Goal: Information Seeking & Learning: Learn about a topic

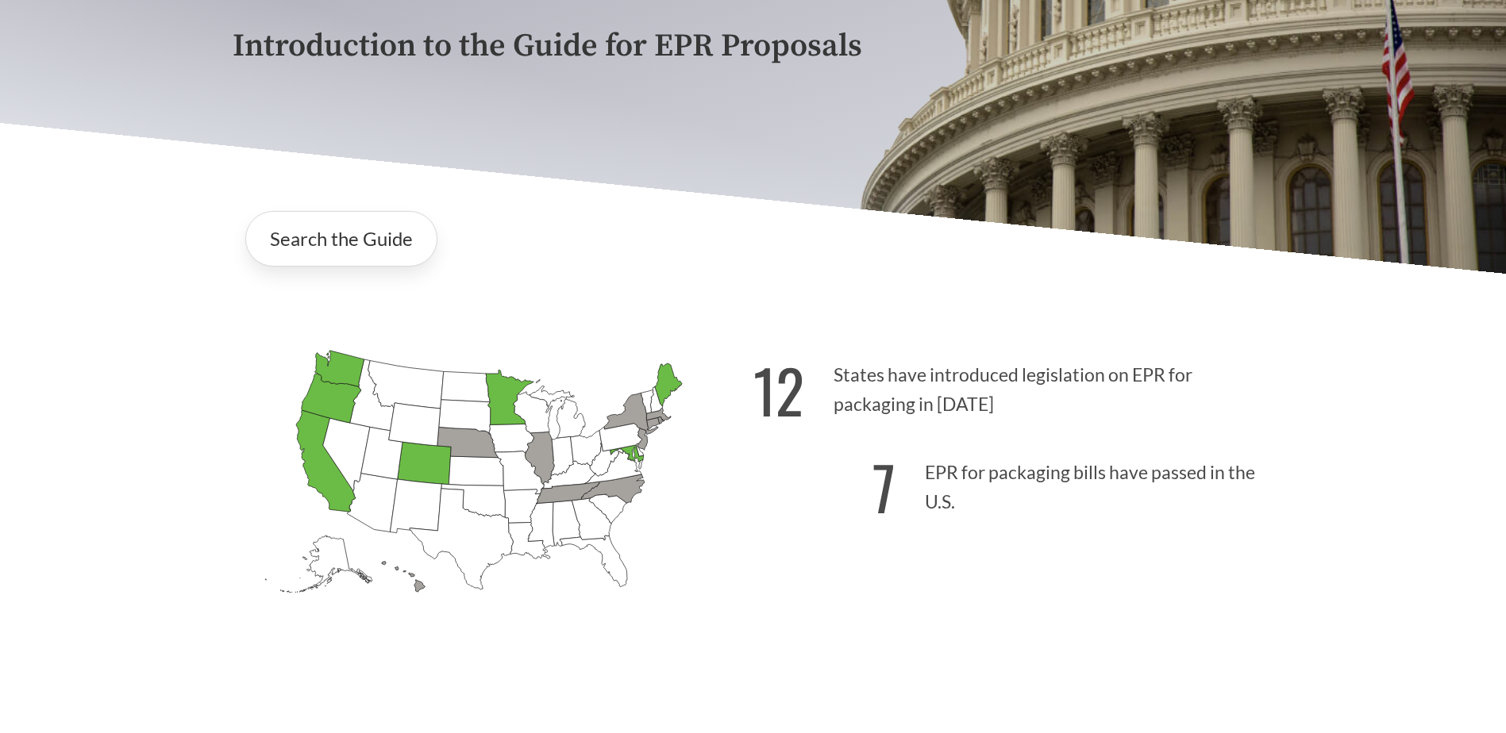
scroll to position [317, 0]
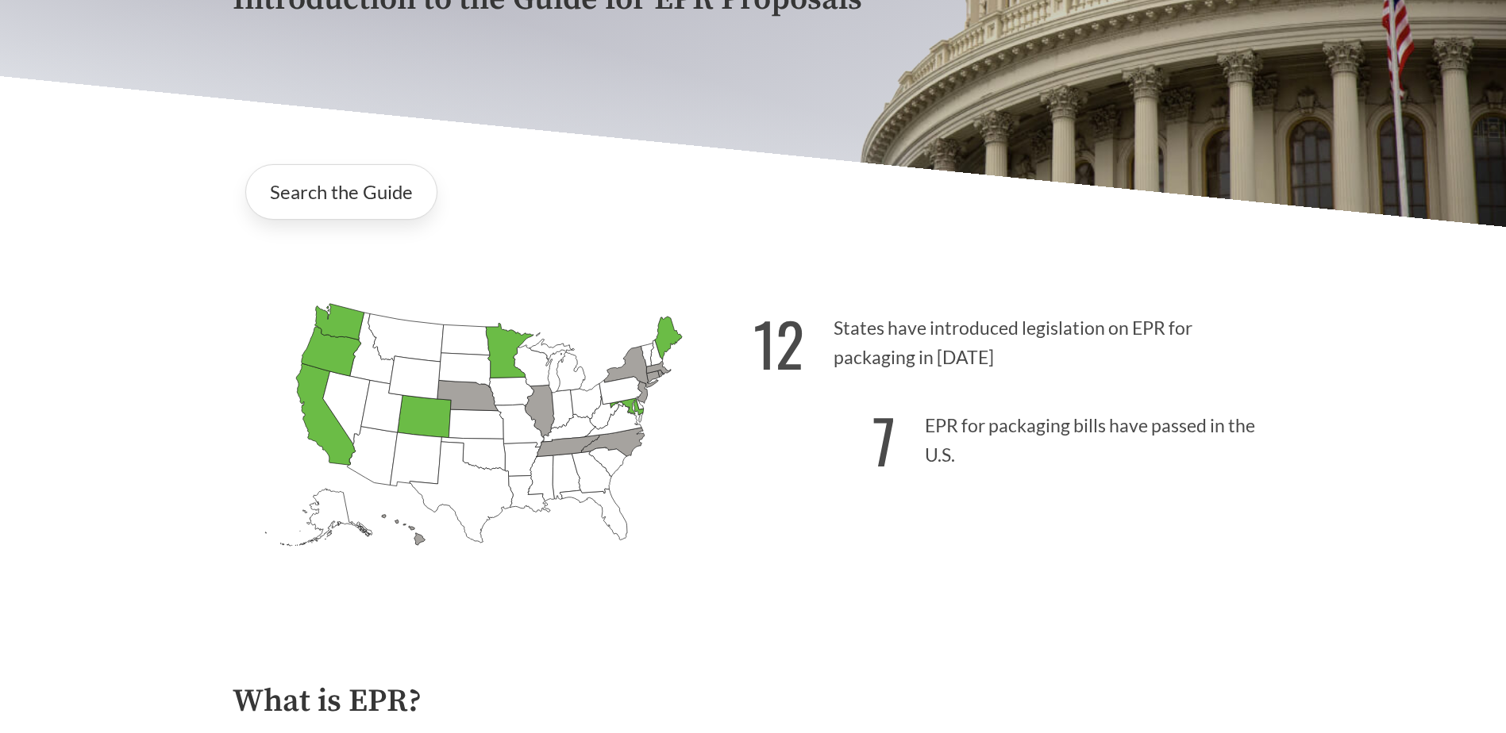
click at [418, 543] on icon "[US_STATE] Introduced: 1" at bounding box center [403, 530] width 44 height 30
click at [377, 193] on link "Search the Guide" at bounding box center [341, 192] width 192 height 56
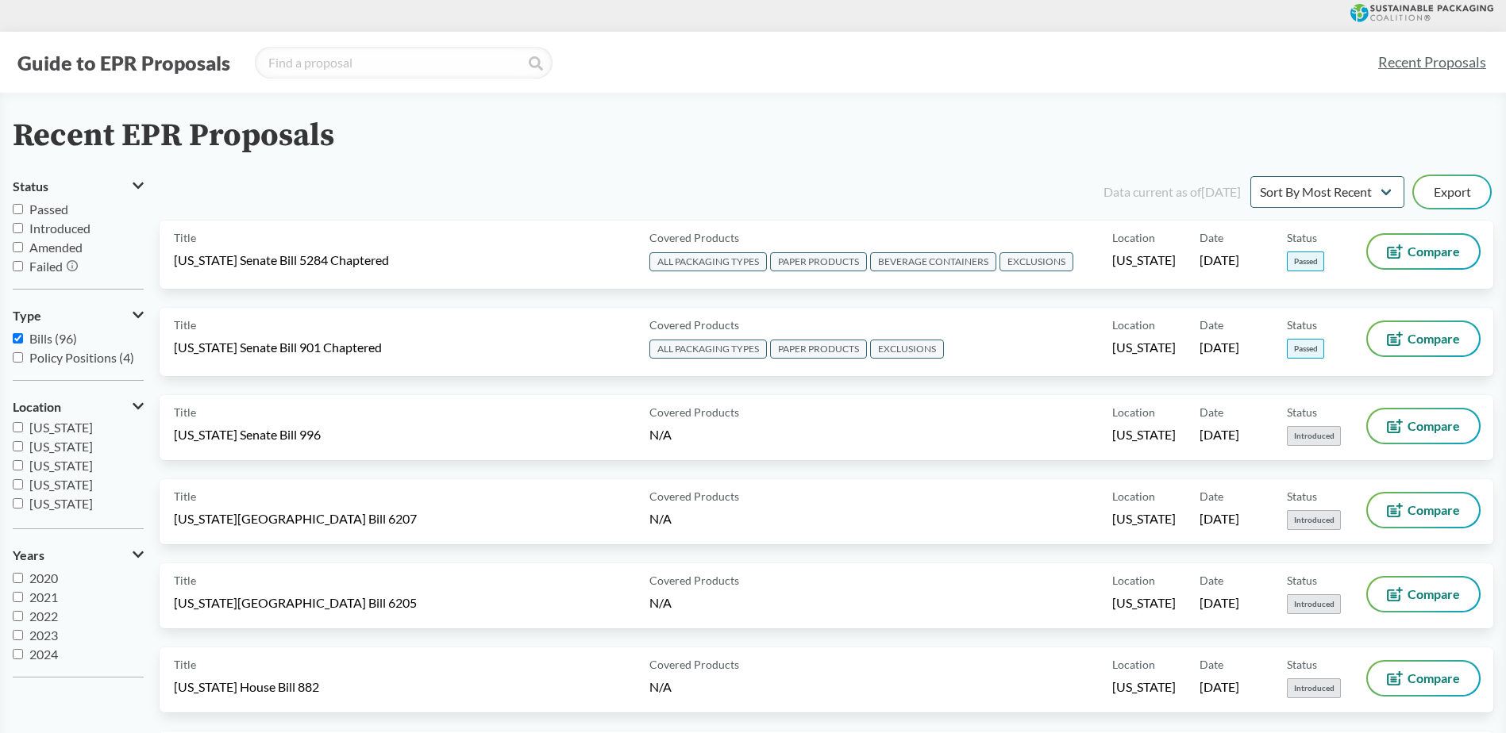
scroll to position [159, 0]
click at [21, 441] on input "[US_STATE]" at bounding box center [18, 442] width 10 height 10
checkbox input "true"
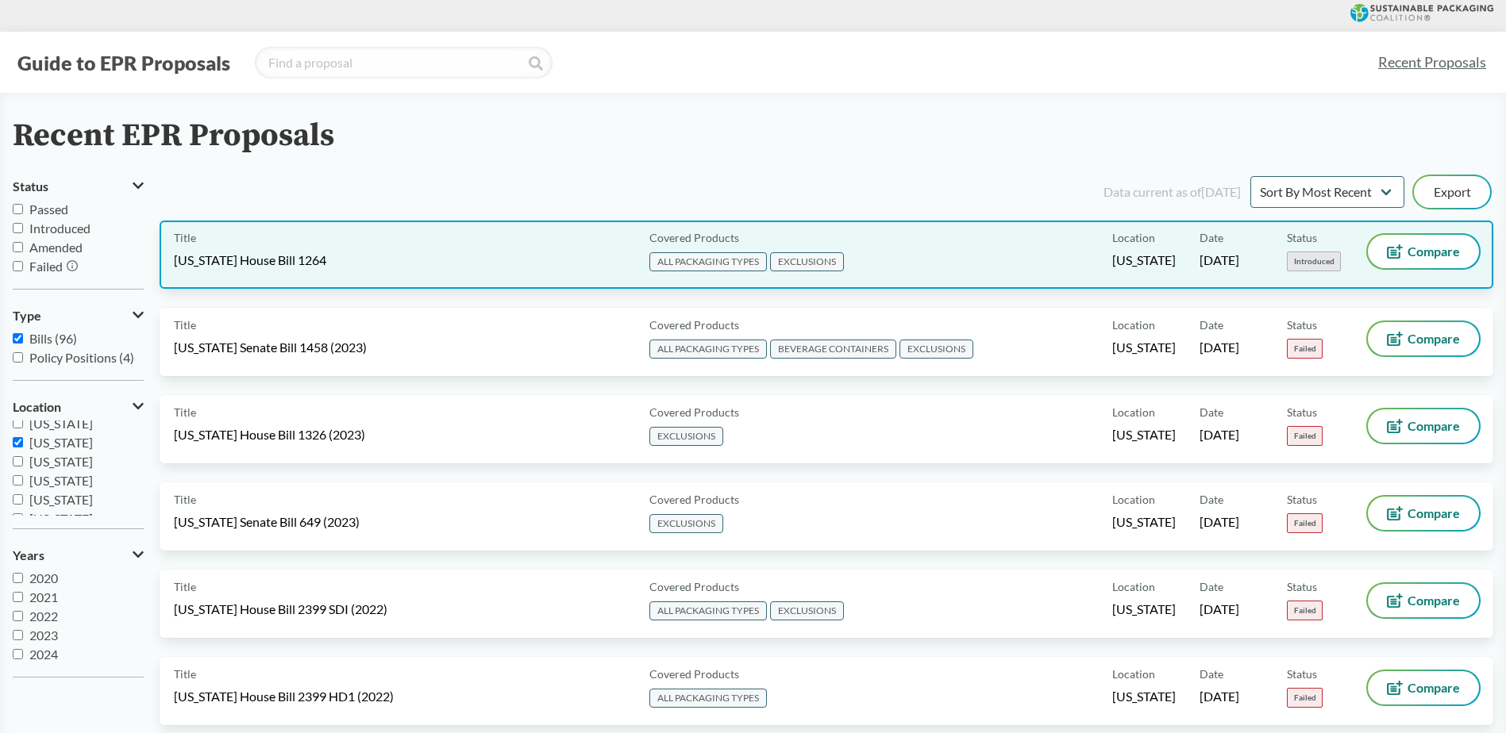
click at [271, 259] on span "[US_STATE] House Bill 1264" at bounding box center [250, 260] width 152 height 17
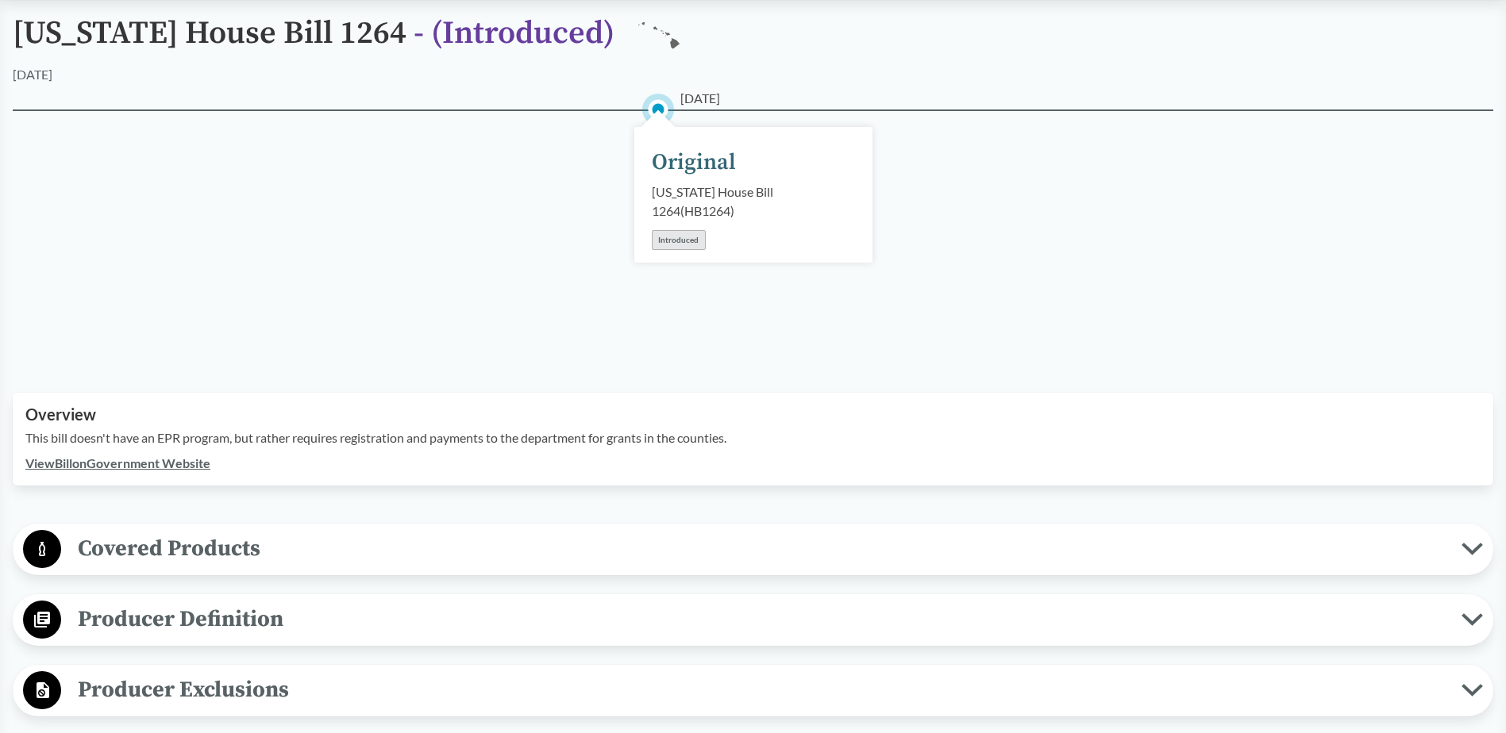
scroll to position [159, 0]
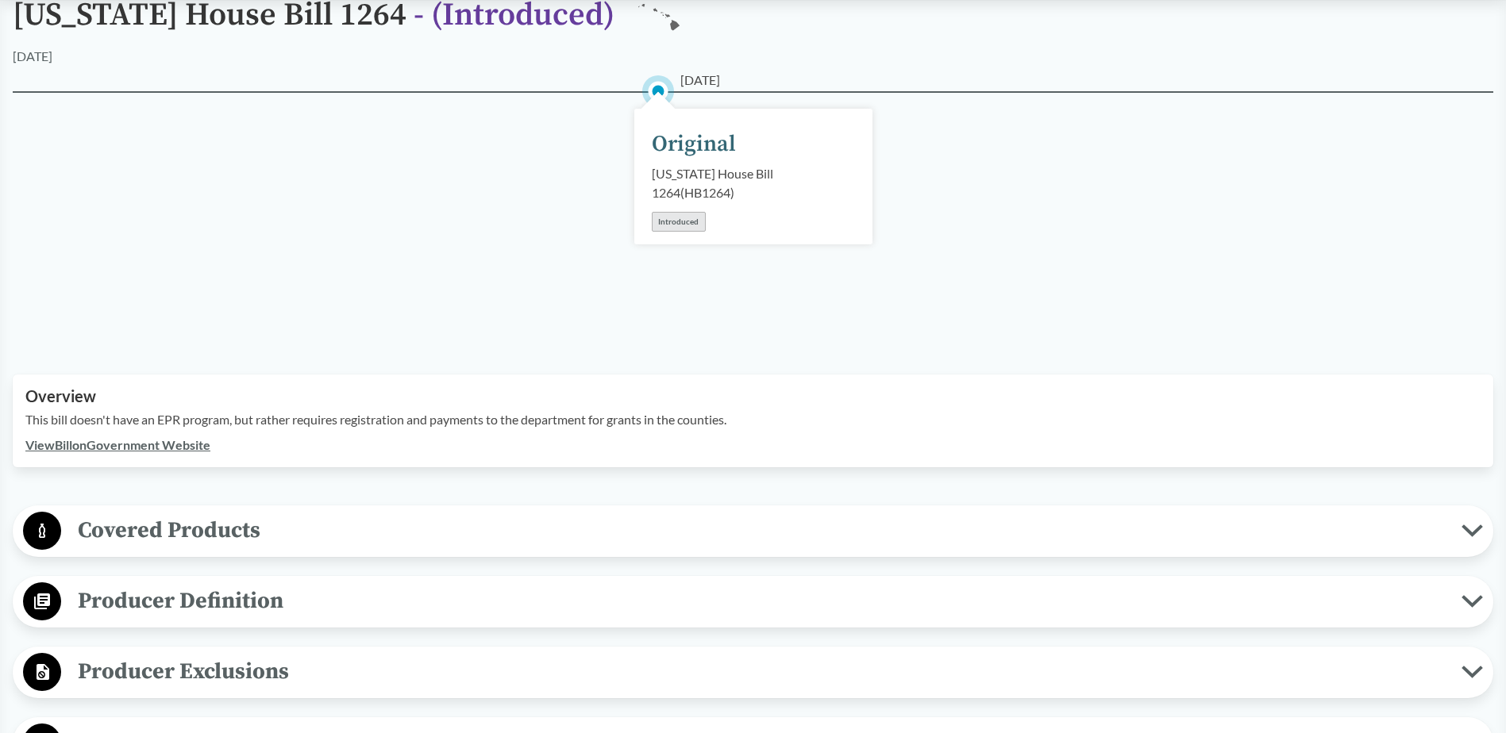
click at [125, 437] on link "View Bill on Government Website" at bounding box center [117, 444] width 185 height 15
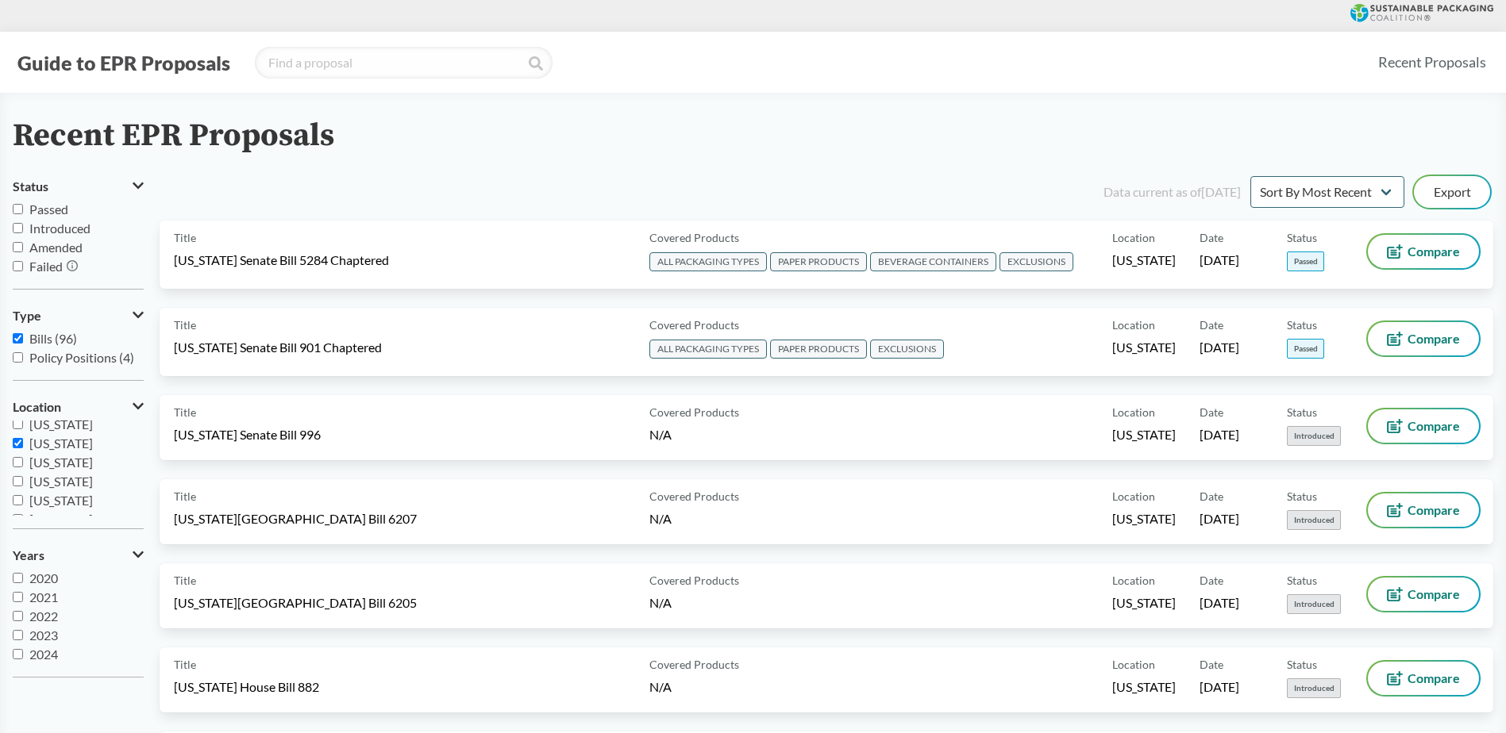
scroll to position [159, 0]
click at [17, 442] on input "[US_STATE]" at bounding box center [18, 442] width 10 height 10
checkbox input "true"
click at [17, 207] on input "Passed" at bounding box center [18, 209] width 10 height 10
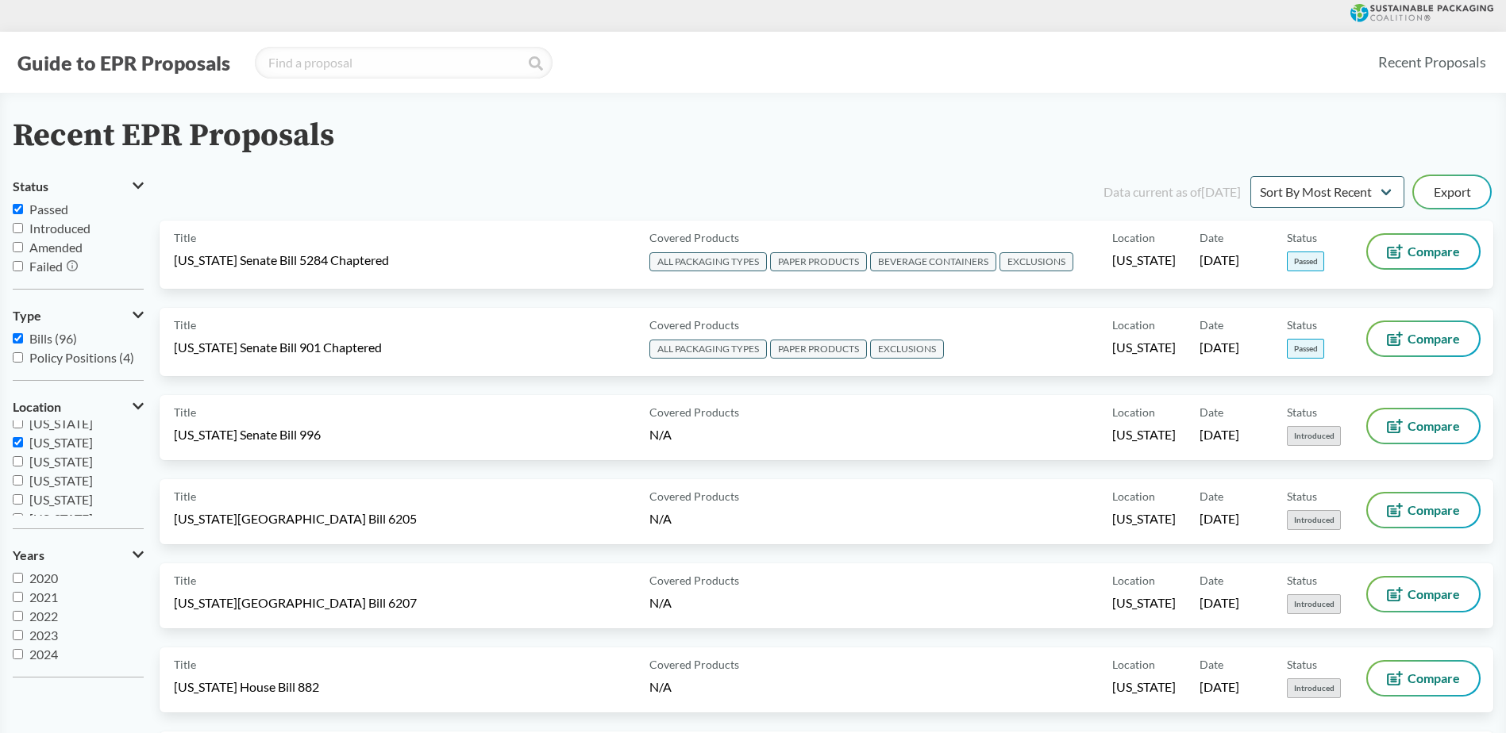
checkbox input "true"
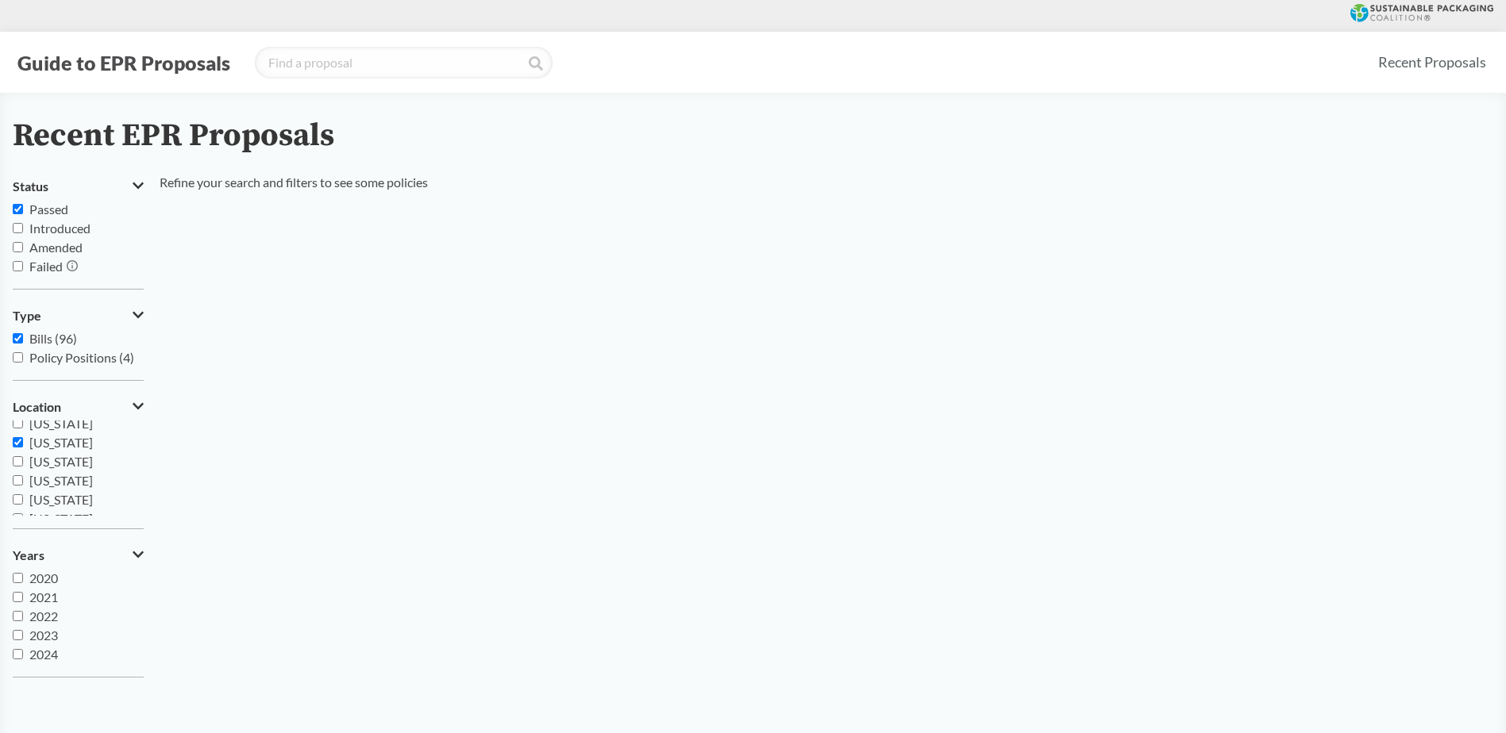
click at [17, 340] on input "Bills (96)" at bounding box center [18, 338] width 10 height 10
checkbox input "false"
click at [18, 442] on input "[US_STATE]" at bounding box center [18, 442] width 10 height 10
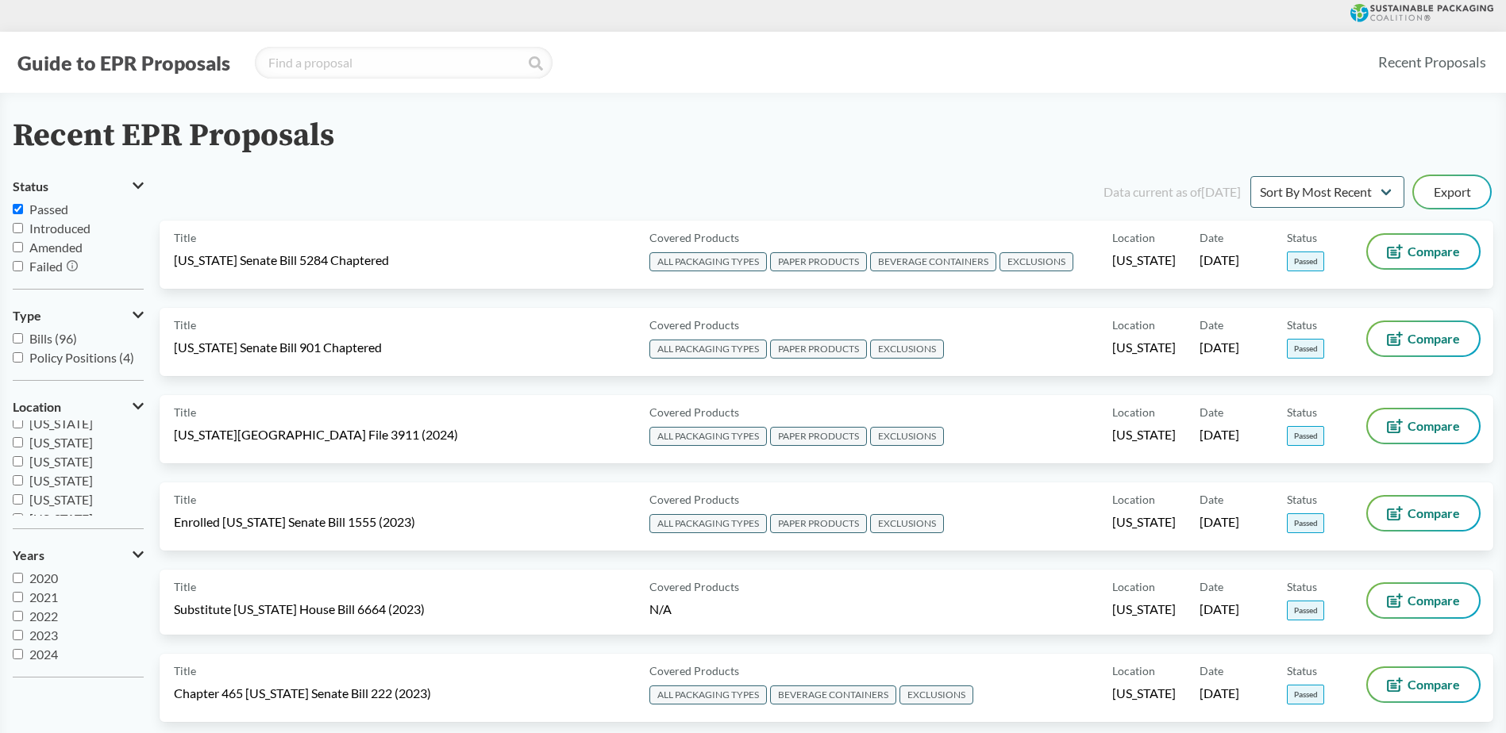
click at [18, 442] on input "[US_STATE]" at bounding box center [18, 442] width 10 height 10
checkbox input "true"
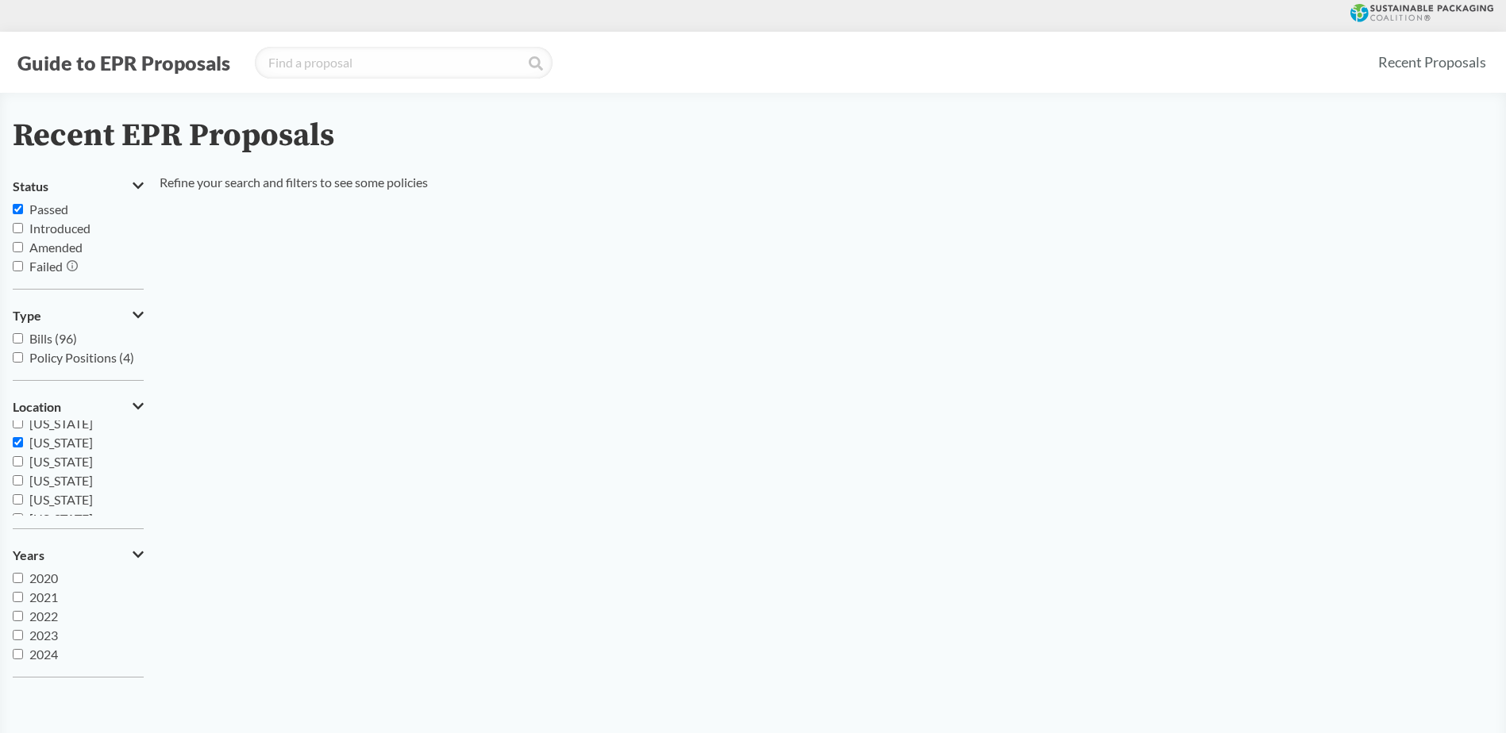
click at [22, 203] on label "Passed" at bounding box center [78, 209] width 131 height 19
click at [22, 204] on input "Passed" at bounding box center [18, 209] width 10 height 10
checkbox input "false"
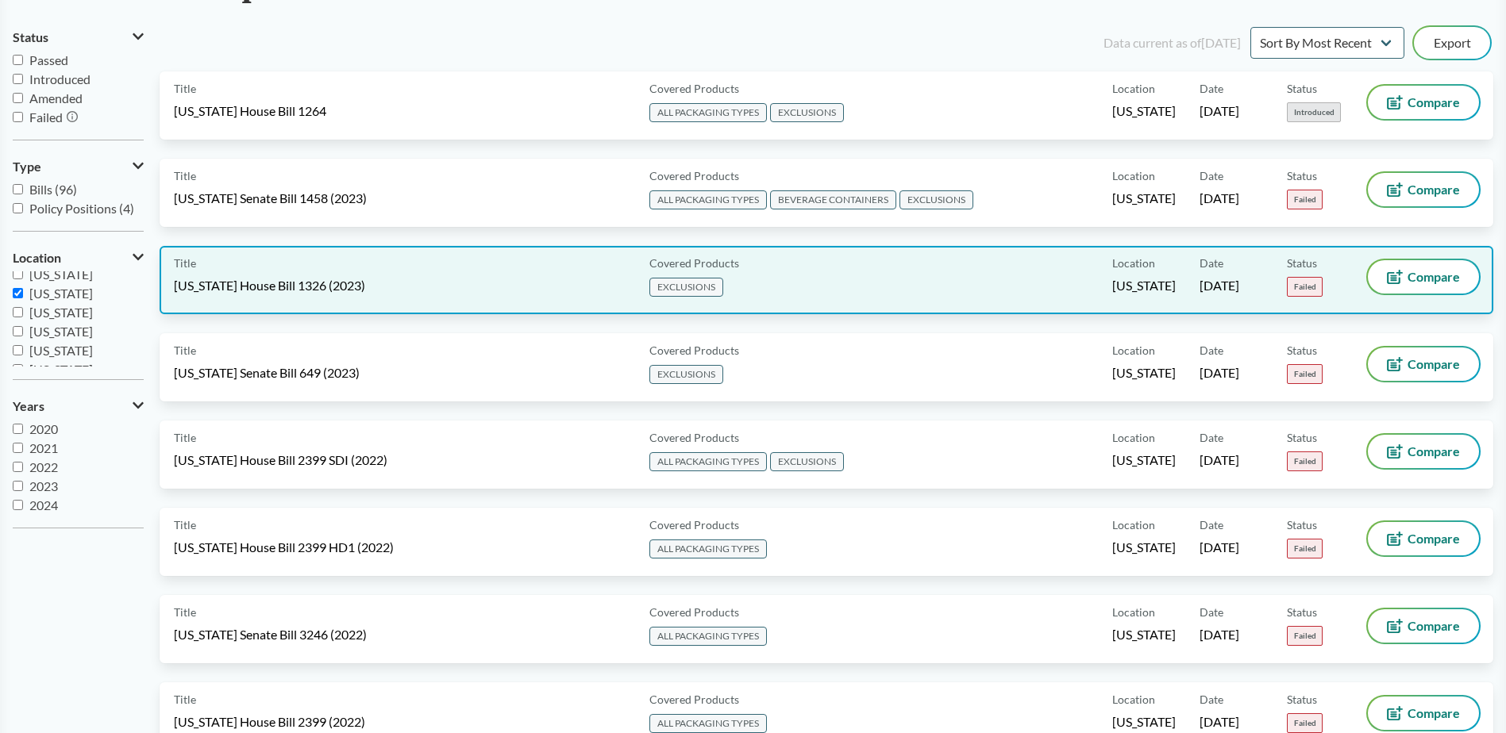
scroll to position [0, 0]
